Goal: Information Seeking & Learning: Learn about a topic

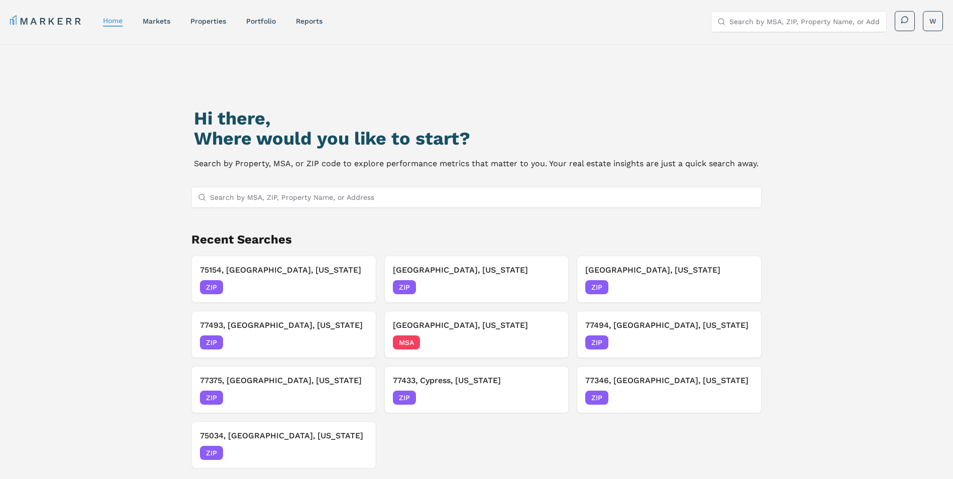
click at [281, 200] on input "Search by MSA, ZIP, Property Name, or Address" at bounding box center [483, 197] width 546 height 20
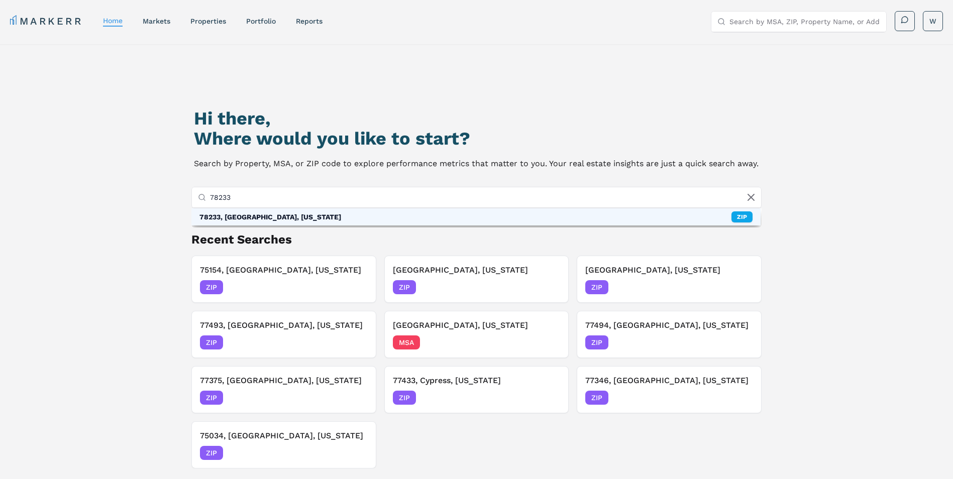
type input "78233"
click at [346, 223] on div "78233, [GEOGRAPHIC_DATA], [US_STATE] ZIP" at bounding box center [476, 217] width 570 height 17
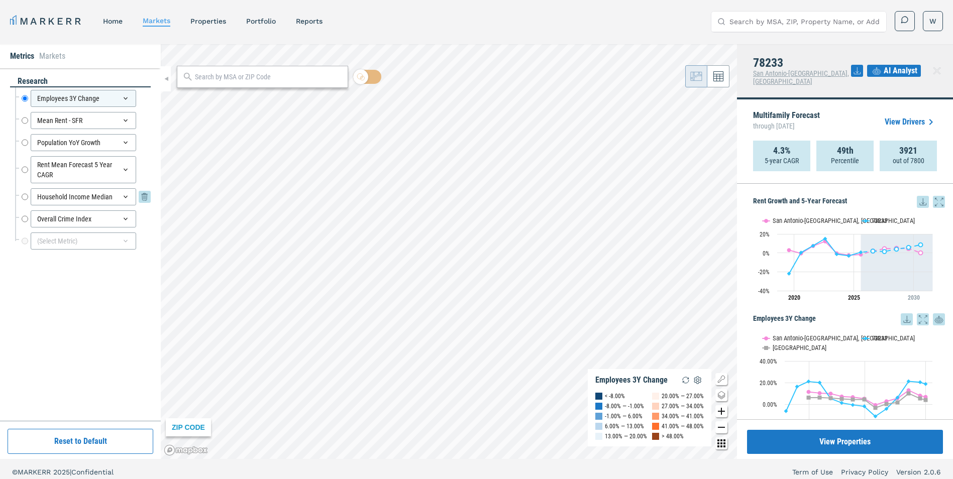
drag, startPoint x: 22, startPoint y: 201, endPoint x: 24, endPoint y: 196, distance: 5.4
click at [22, 201] on input "Household Income Median" at bounding box center [25, 196] width 7 height 17
radio input "false"
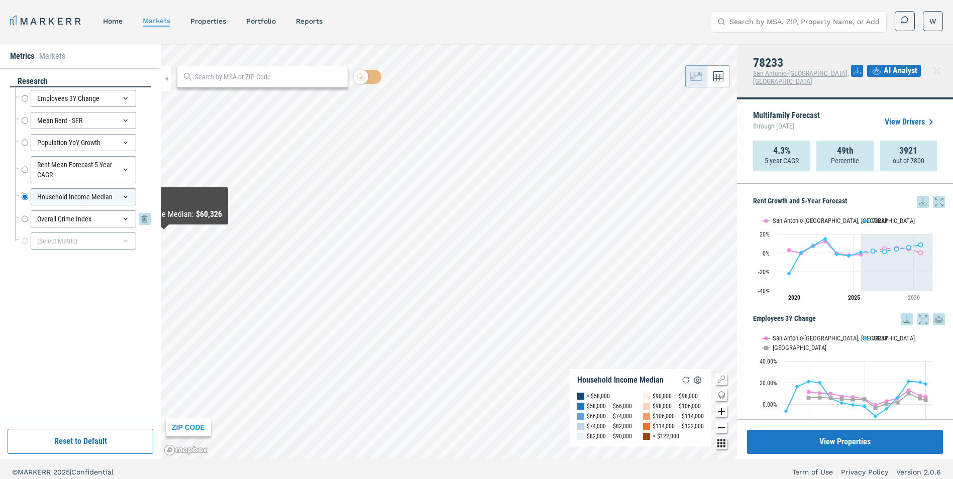
click at [25, 218] on input "Overall Crime Index" at bounding box center [25, 219] width 7 height 17
radio input "false"
radio input "true"
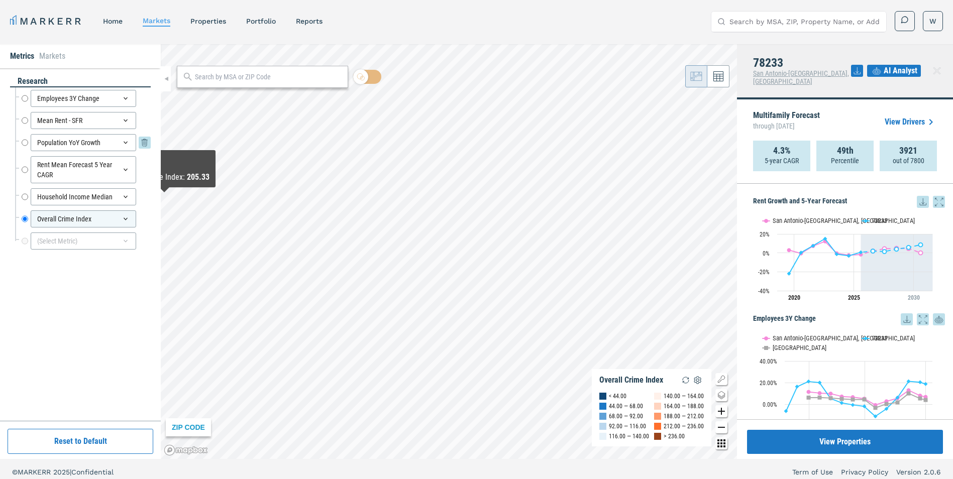
click at [24, 143] on input "Population YoY Growth" at bounding box center [25, 142] width 7 height 17
radio input "true"
